Goal: Information Seeking & Learning: Learn about a topic

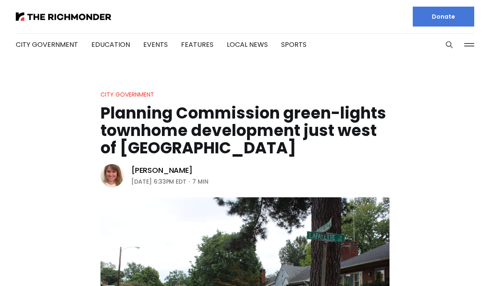
click at [59, 17] on img at bounding box center [63, 16] width 95 height 8
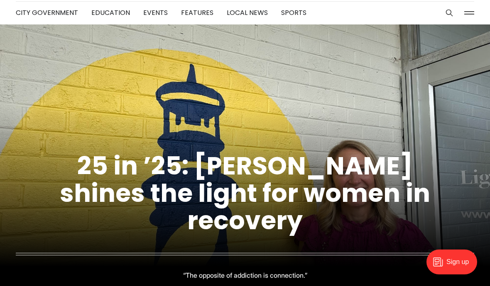
scroll to position [31, 0]
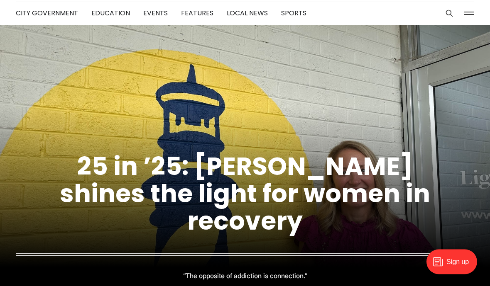
click at [81, 178] on figcaption "25 in ’25: Emily DuBose shines the light for women in recovery “The opposite of…" at bounding box center [245, 209] width 490 height 205
click at [146, 219] on link "25 in ’25: [PERSON_NAME] shines the light for women in recovery" at bounding box center [245, 194] width 370 height 90
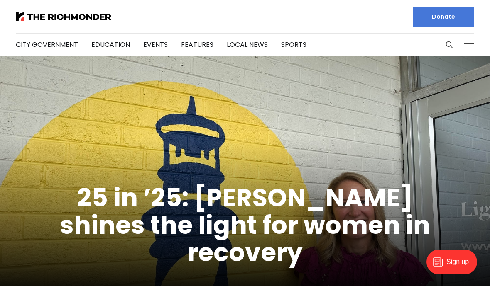
click at [58, 17] on img at bounding box center [63, 16] width 95 height 8
